Goal: Communication & Community: Answer question/provide support

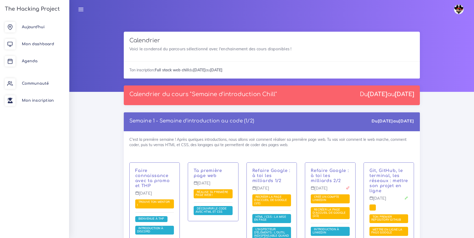
scroll to position [3056, 0]
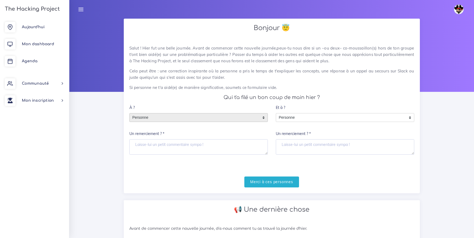
click at [155, 118] on span "Personne" at bounding box center [195, 118] width 130 height 9
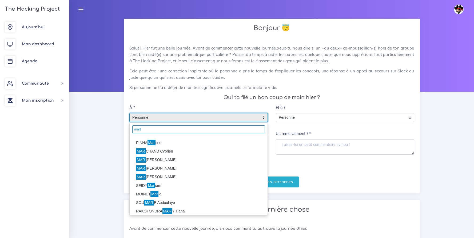
type input "mart"
click at [147, 140] on li "PINNA Mar tine" at bounding box center [199, 143] width 138 height 9
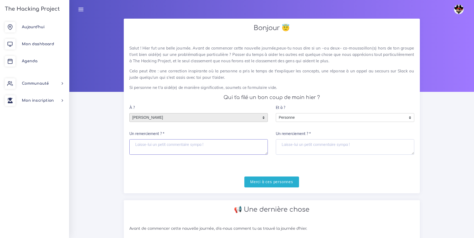
click at [146, 144] on textarea "Un remerciement ? *" at bounding box center [198, 146] width 138 height 15
type textarea "Heureusement que tu etais la ^^"
click at [283, 187] on input "Merci à ces personnes" at bounding box center [271, 182] width 55 height 11
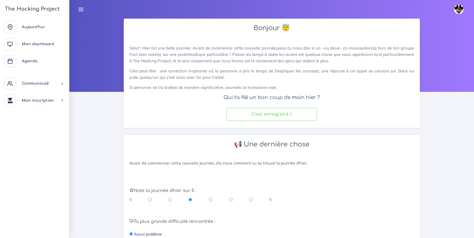
click at [252, 199] on input "radio" at bounding box center [250, 199] width 3 height 5
radio input "true"
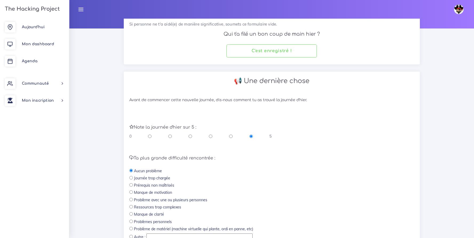
scroll to position [100, 0]
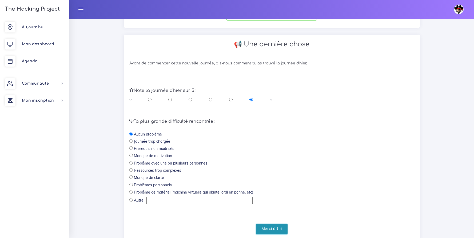
click at [282, 228] on input "Merci à toi" at bounding box center [272, 229] width 32 height 11
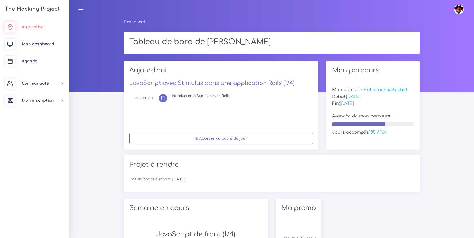
click at [31, 25] on span "Aujourd'hui" at bounding box center [33, 27] width 23 height 4
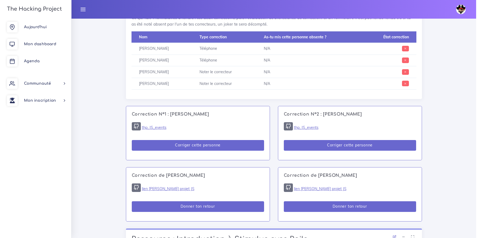
scroll to position [279, 0]
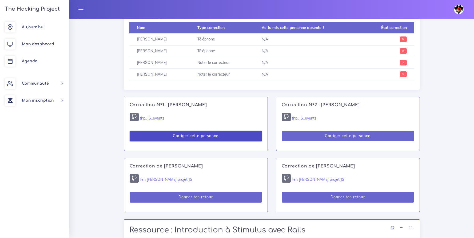
click at [214, 133] on button "Corriger cette personne" at bounding box center [196, 136] width 132 height 11
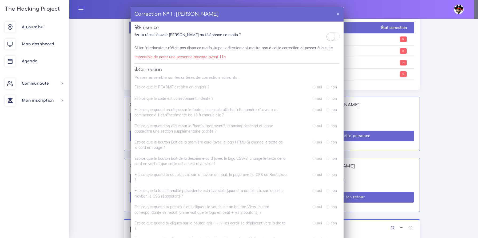
click at [333, 38] on span at bounding box center [332, 37] width 13 height 8
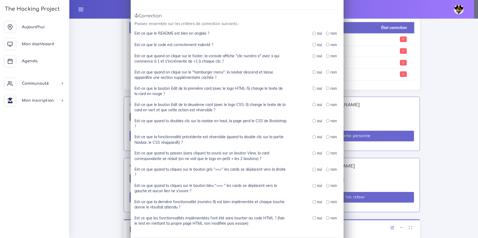
scroll to position [0, 0]
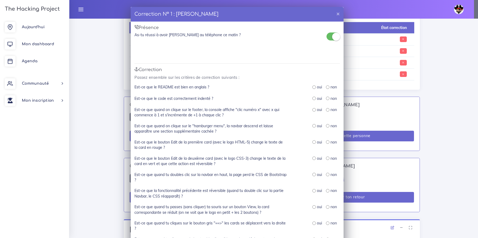
click at [312, 89] on input "radio" at bounding box center [313, 87] width 3 height 3
radio input "true"
click at [313, 99] on input "radio" at bounding box center [313, 98] width 3 height 3
radio input "true"
click at [313, 109] on input "radio" at bounding box center [313, 109] width 3 height 3
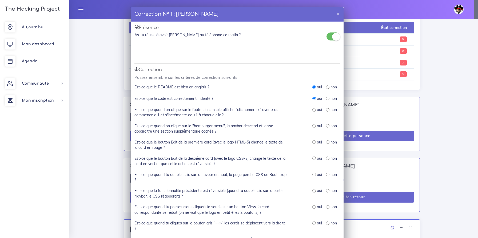
radio input "true"
click at [312, 126] on input "radio" at bounding box center [313, 125] width 3 height 3
radio input "true"
click at [312, 142] on input "radio" at bounding box center [313, 141] width 3 height 3
radio input "true"
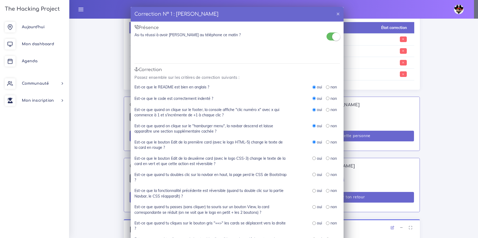
click at [312, 158] on input "radio" at bounding box center [313, 158] width 3 height 3
radio input "true"
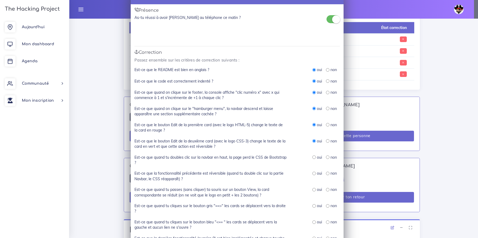
scroll to position [29, 0]
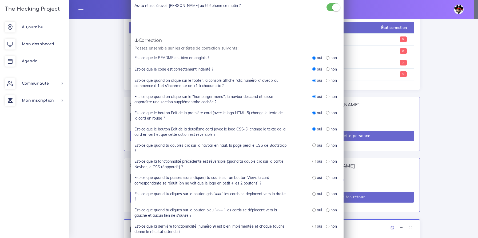
click at [312, 144] on input "radio" at bounding box center [313, 145] width 3 height 3
radio input "true"
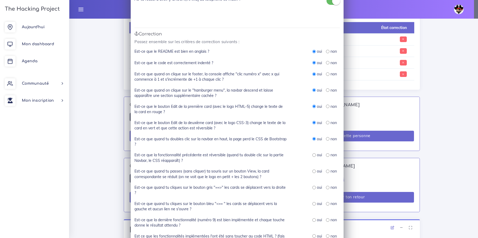
scroll to position [47, 0]
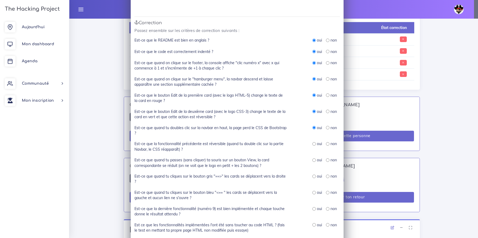
click at [312, 143] on input "radio" at bounding box center [313, 143] width 3 height 3
radio input "true"
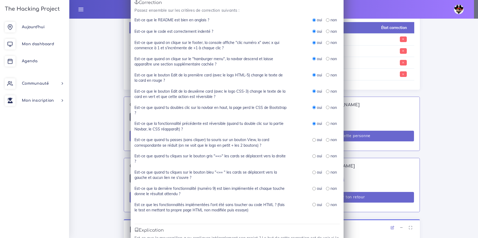
scroll to position [99, 0]
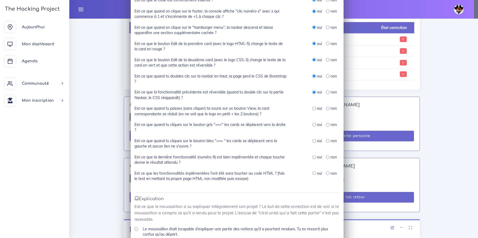
click at [312, 108] on input "radio" at bounding box center [313, 108] width 3 height 3
radio input "true"
click at [313, 124] on input "radio" at bounding box center [313, 124] width 3 height 3
radio input "true"
click at [312, 139] on input "radio" at bounding box center [313, 140] width 3 height 3
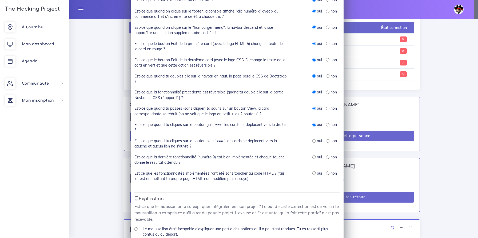
radio input "true"
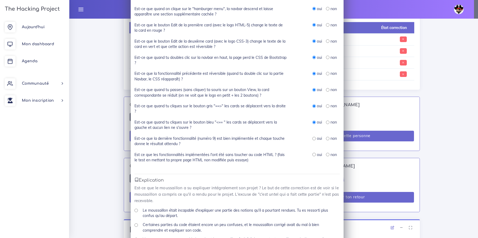
scroll to position [139, 0]
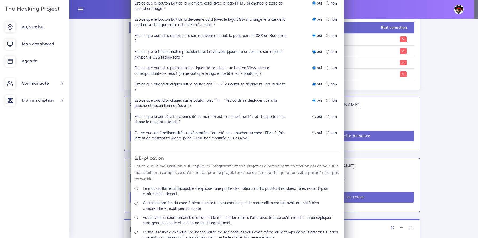
click at [312, 116] on input "radio" at bounding box center [313, 116] width 3 height 3
radio input "true"
click at [312, 133] on input "radio" at bounding box center [313, 132] width 3 height 3
radio input "true"
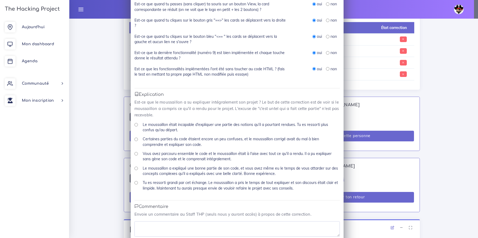
scroll to position [212, 0]
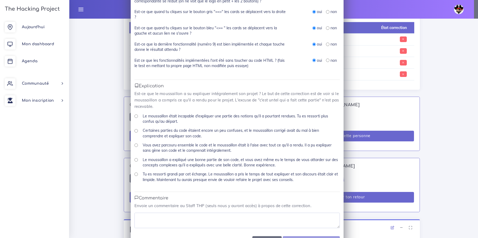
click at [136, 174] on div "Tu es ressorti grandi par cet échange. Le moussaillon a pris le temps de tout e…" at bounding box center [236, 179] width 205 height 15
click at [134, 174] on input "Tu es ressorti grandi par cet échange. Le moussaillon a pris le temps de tout e…" at bounding box center [135, 174] width 3 height 3
radio input "true"
click at [170, 224] on textarea at bounding box center [236, 220] width 205 height 15
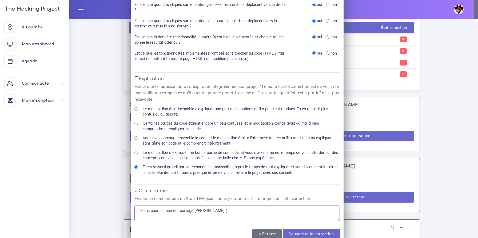
scroll to position [231, 0]
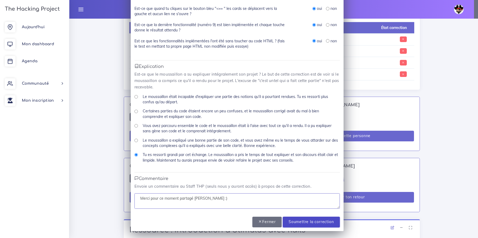
type textarea "Merci pour ce moment partagé [PERSON_NAME] :)"
click at [306, 223] on input "Soumettre la correction" at bounding box center [310, 222] width 57 height 11
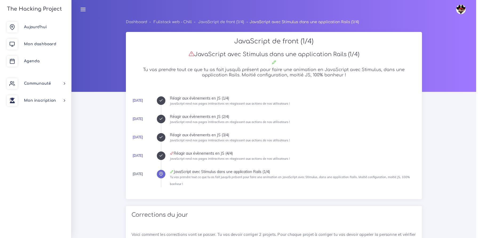
scroll to position [278, 0]
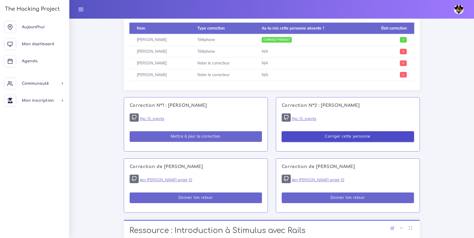
click at [347, 136] on button "Corriger cette personne" at bounding box center [347, 136] width 132 height 11
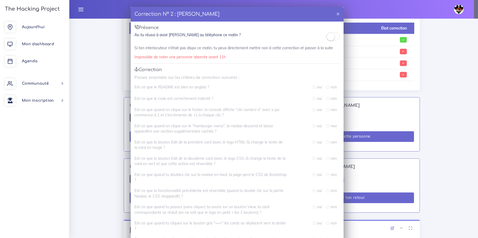
click at [327, 35] on small at bounding box center [330, 37] width 8 height 8
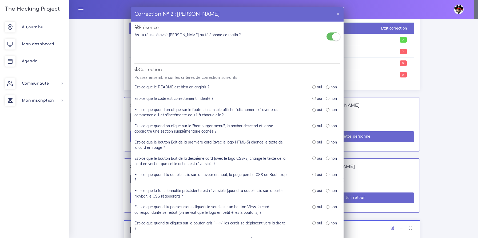
click at [309, 86] on div "oui non" at bounding box center [316, 87] width 53 height 6
click at [313, 87] on div "oui" at bounding box center [317, 86] width 10 height 5
click at [313, 98] on input "radio" at bounding box center [313, 98] width 3 height 3
radio input "true"
click at [313, 87] on input "radio" at bounding box center [313, 87] width 3 height 3
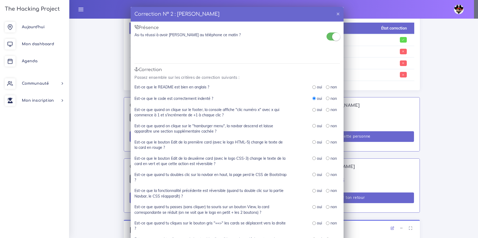
radio input "true"
drag, startPoint x: 314, startPoint y: 127, endPoint x: 313, endPoint y: 124, distance: 2.8
click at [313, 126] on div "oui" at bounding box center [317, 125] width 10 height 5
click at [312, 124] on input "radio" at bounding box center [313, 125] width 3 height 3
radio input "true"
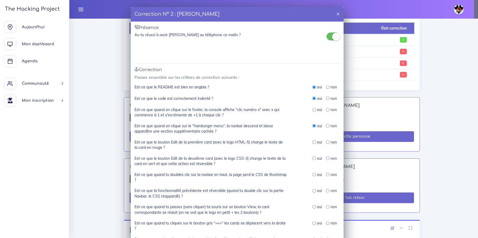
click at [312, 110] on input "radio" at bounding box center [313, 109] width 3 height 3
radio input "true"
click at [312, 142] on input "radio" at bounding box center [313, 141] width 3 height 3
radio input "true"
click at [313, 160] on div "oui" at bounding box center [317, 158] width 10 height 5
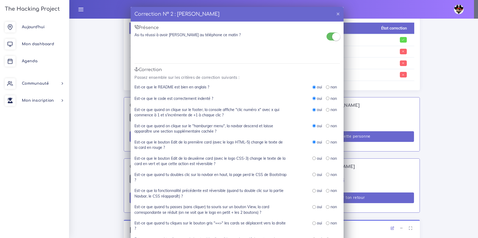
click at [313, 158] on input "radio" at bounding box center [313, 158] width 3 height 3
radio input "true"
click at [312, 173] on input "radio" at bounding box center [313, 174] width 3 height 3
radio input "true"
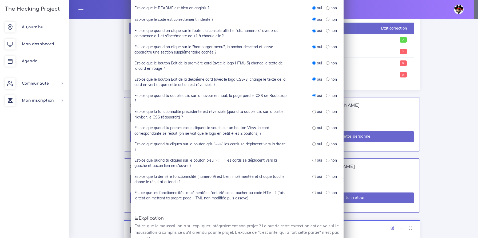
scroll to position [170, 0]
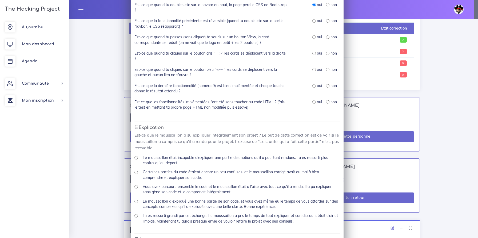
click at [312, 103] on input "radio" at bounding box center [313, 101] width 3 height 3
radio input "true"
click at [312, 86] on input "radio" at bounding box center [313, 85] width 3 height 3
radio input "true"
click at [312, 71] on input "radio" at bounding box center [313, 69] width 3 height 3
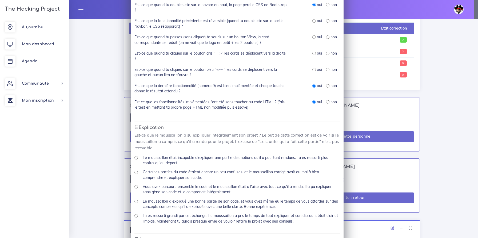
radio input "true"
click at [312, 53] on input "radio" at bounding box center [313, 53] width 3 height 3
radio input "true"
click at [312, 37] on input "radio" at bounding box center [313, 36] width 3 height 3
radio input "true"
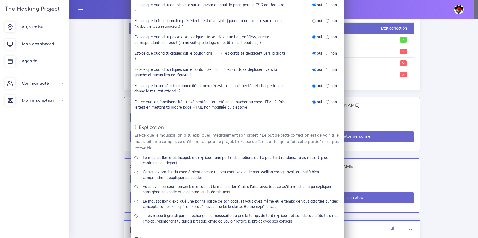
click at [312, 22] on input "radio" at bounding box center [313, 20] width 3 height 3
radio input "true"
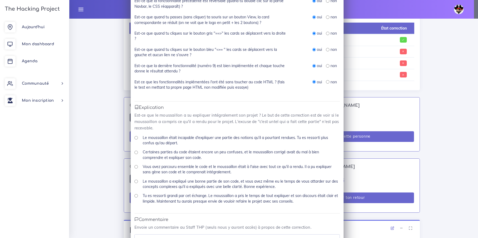
scroll to position [231, 0]
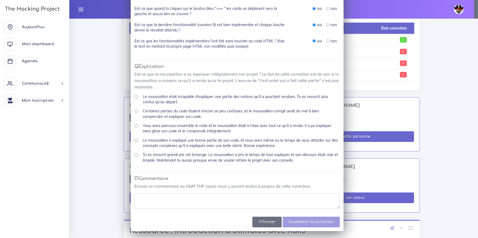
click at [135, 155] on input "Tu es ressorti grandi par cet échange. Le moussaillon a pris le temps de tout e…" at bounding box center [135, 154] width 3 height 3
radio input "true"
click at [165, 199] on textarea at bounding box center [236, 200] width 205 height 15
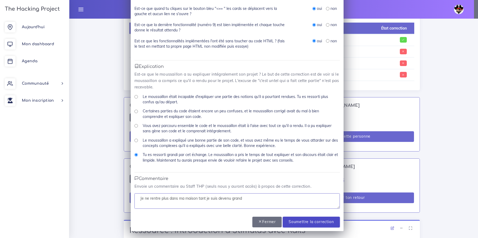
type textarea "Je ne rentre plus dans ma maison tant je suis devenu grand"
click at [292, 225] on input "Soumettre la correction" at bounding box center [310, 222] width 57 height 11
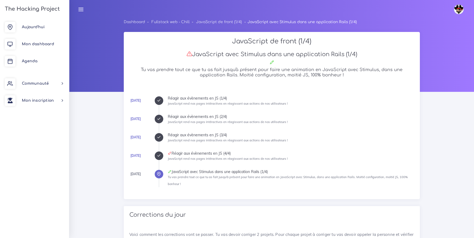
scroll to position [277, 0]
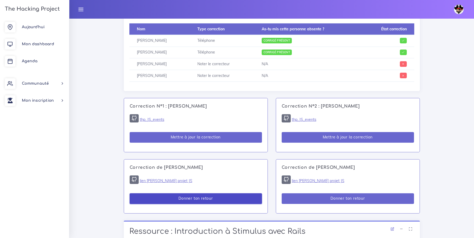
click at [215, 203] on button "Donner ton retour" at bounding box center [196, 198] width 132 height 11
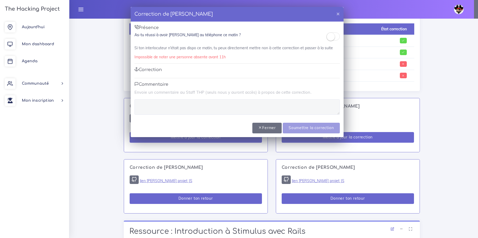
click at [329, 36] on small at bounding box center [330, 37] width 8 height 8
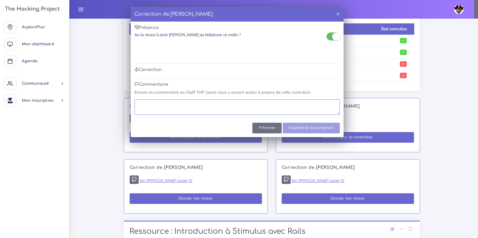
click at [199, 107] on textarea at bounding box center [236, 106] width 205 height 15
type textarea "Merci pour ce moment"
click at [300, 129] on input "Soumettre la correction" at bounding box center [310, 128] width 57 height 11
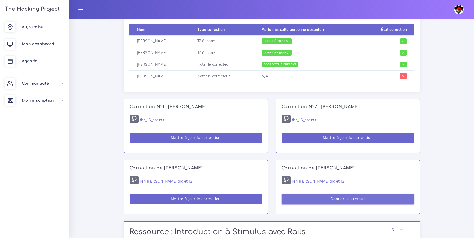
click at [362, 201] on button "Donner ton retour" at bounding box center [347, 199] width 132 height 11
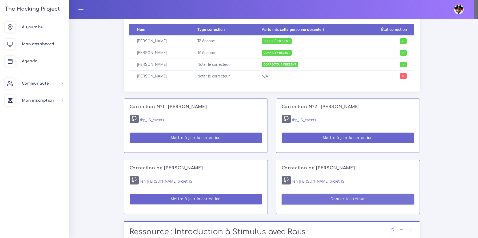
scroll to position [277, 0]
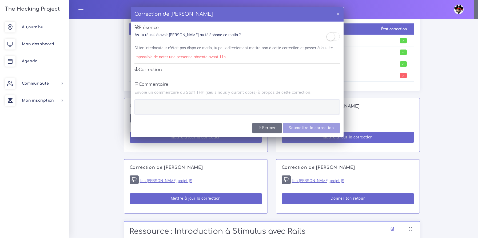
click at [336, 36] on span at bounding box center [332, 37] width 13 height 8
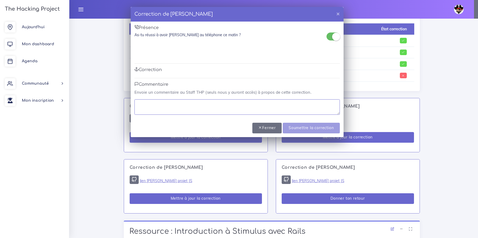
click at [164, 104] on textarea at bounding box center [236, 106] width 205 height 15
type textarea "Quelle correction"
click at [291, 132] on input "Soumettre la correction" at bounding box center [310, 128] width 57 height 11
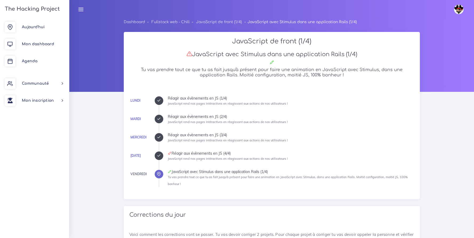
scroll to position [277, 0]
